Goal: Transaction & Acquisition: Purchase product/service

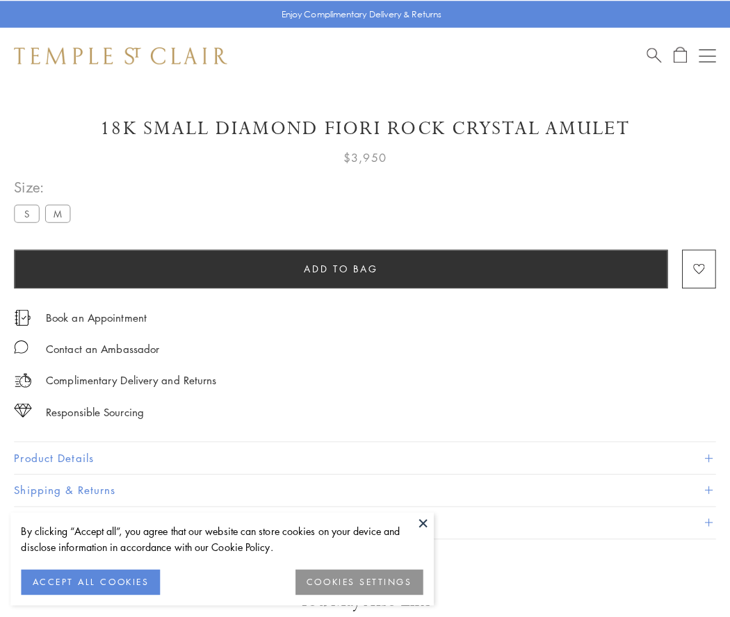
scroll to position [19, 0]
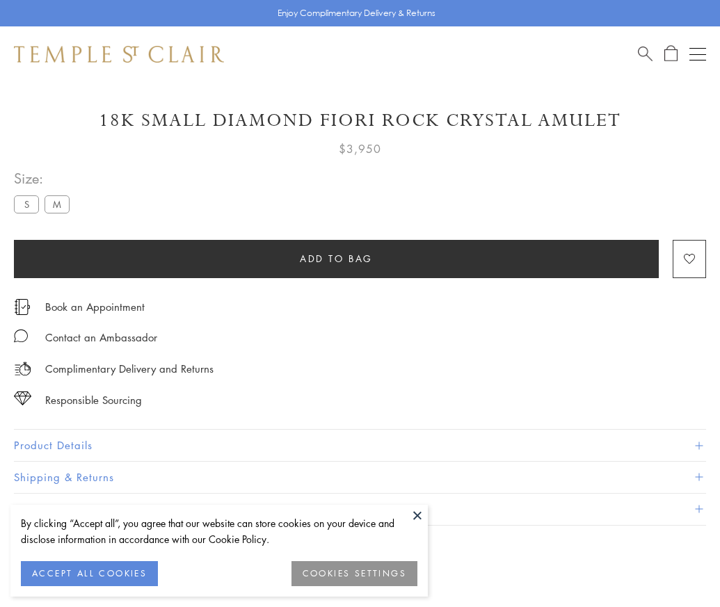
click at [336, 258] on span "Add to bag" at bounding box center [336, 258] width 73 height 15
